Goal: Transaction & Acquisition: Book appointment/travel/reservation

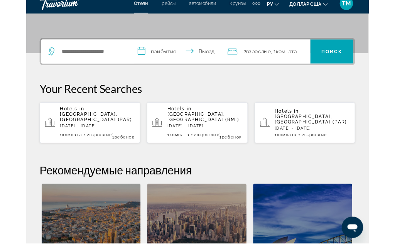
scroll to position [170, 0]
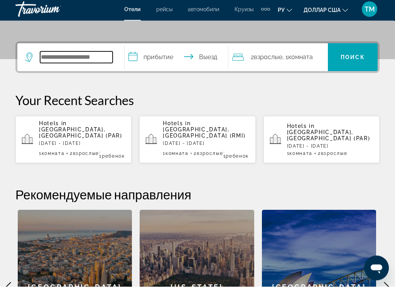
click at [82, 63] on input "Виджет поиска" at bounding box center [76, 60] width 73 height 12
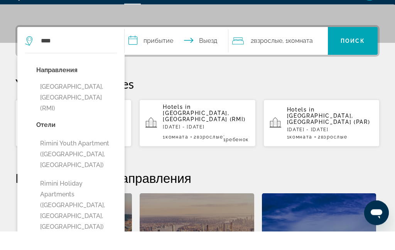
click at [74, 98] on button "[GEOGRAPHIC_DATA], [GEOGRAPHIC_DATA] (RMI)" at bounding box center [76, 116] width 81 height 36
type input "**********"
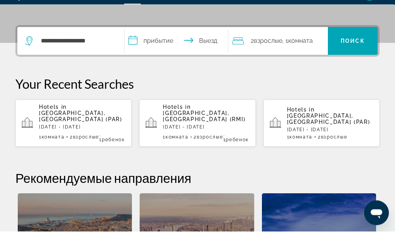
click at [161, 46] on input "**********" at bounding box center [178, 61] width 107 height 30
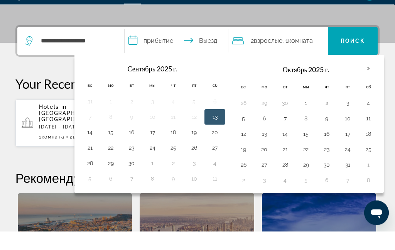
scroll to position [189, 0]
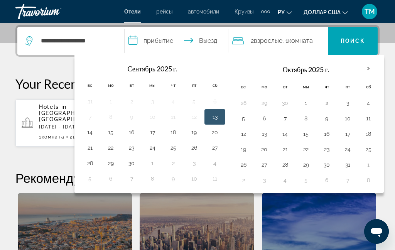
click at [250, 122] on button "5" at bounding box center [243, 118] width 12 height 11
click at [202, 44] on input "**********" at bounding box center [178, 42] width 107 height 30
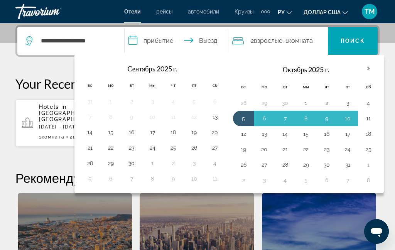
click at [375, 119] on button "11" at bounding box center [369, 118] width 12 height 11
type input "**********"
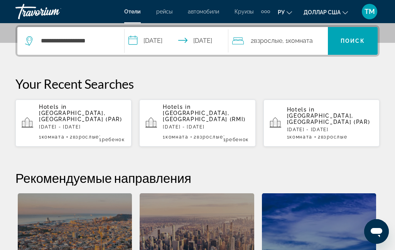
click at [313, 45] on span ", 1 Комната номера" at bounding box center [298, 41] width 31 height 11
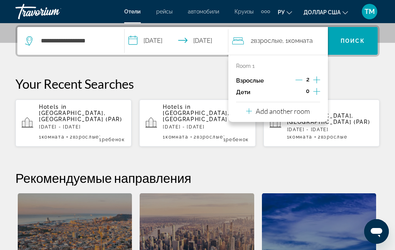
click at [320, 93] on icon "Increment children" at bounding box center [317, 91] width 7 height 9
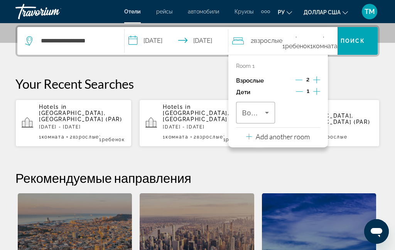
click at [269, 112] on icon "Travelers: 2 adults, 1 child" at bounding box center [267, 113] width 4 height 2
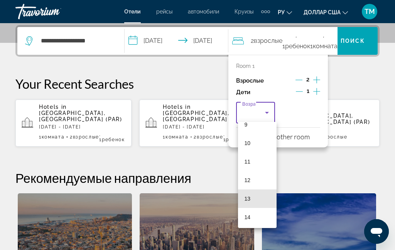
scroll to position [176, 0]
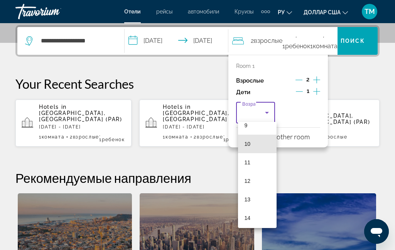
click at [254, 146] on mat-option "10" at bounding box center [257, 144] width 39 height 19
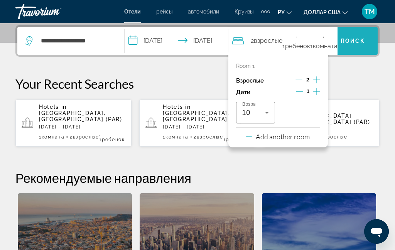
click at [375, 41] on span "Виджет поиска" at bounding box center [353, 41] width 50 height 19
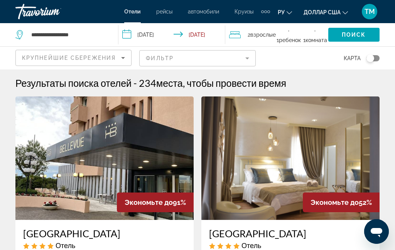
click at [120, 56] on icon "Sort by" at bounding box center [123, 57] width 9 height 9
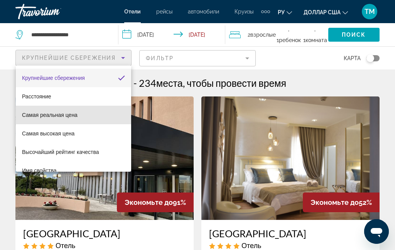
click at [74, 115] on font "Самая реальная цена" at bounding box center [50, 115] width 56 height 6
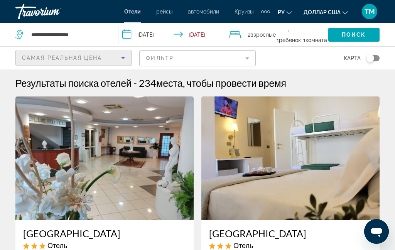
click at [224, 58] on mat-form-field "Фильтр" at bounding box center [197, 58] width 116 height 16
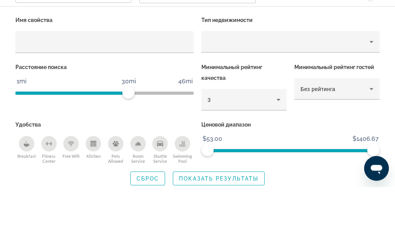
scroll to position [63, 0]
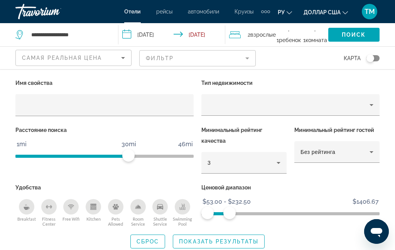
click at [245, 245] on span "Search widget" at bounding box center [218, 241] width 91 height 19
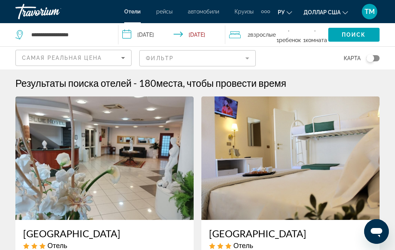
click at [373, 59] on div "Toggle map" at bounding box center [371, 58] width 8 height 8
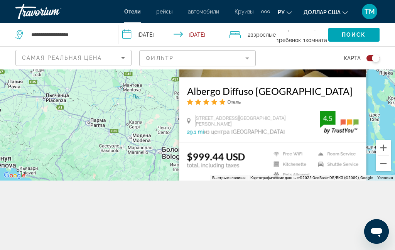
scroll to position [100, 0]
click at [374, 61] on div "Toggle map" at bounding box center [376, 58] width 8 height 8
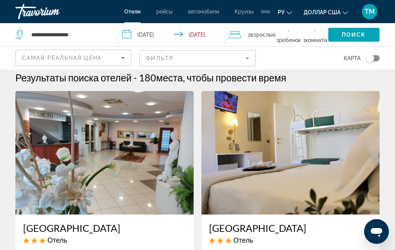
scroll to position [0, 0]
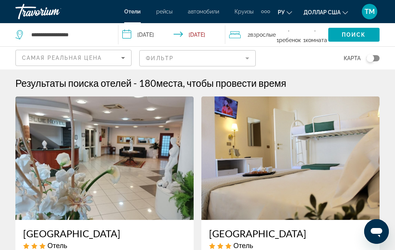
click at [156, 185] on img "Основное содержание" at bounding box center [104, 159] width 178 height 124
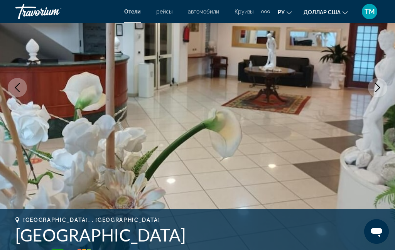
scroll to position [107, 0]
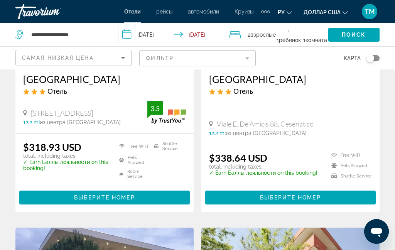
scroll to position [153, 0]
